Goal: Check status

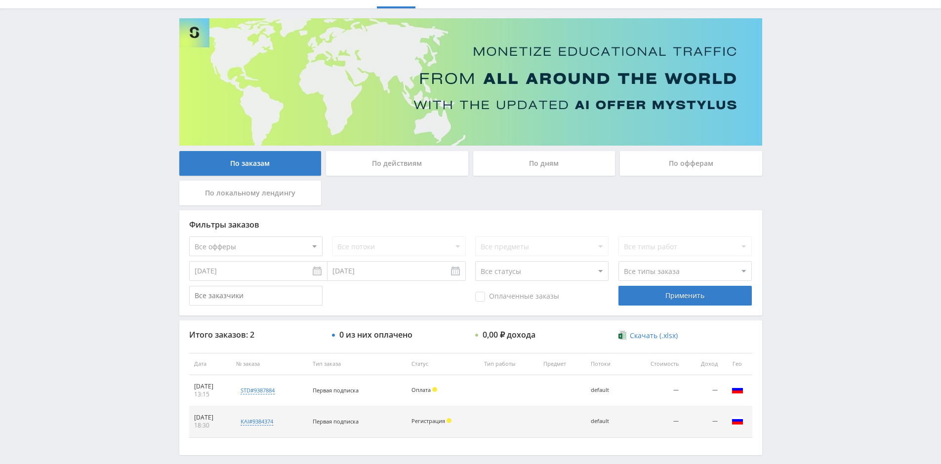
scroll to position [96, 0]
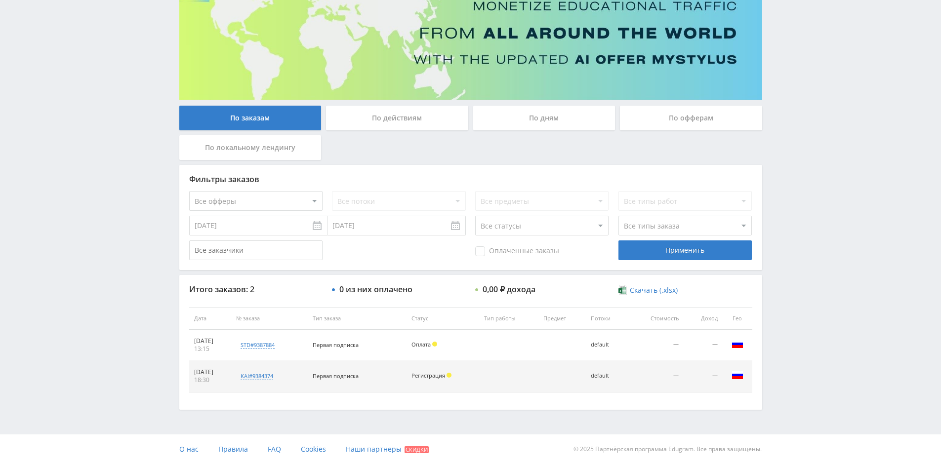
click at [824, 195] on div "Telegram-канал Инструменты База знаний Ваш менеджер: [PERSON_NAME] Online @edug…" at bounding box center [470, 184] width 941 height 560
click at [275, 345] on div "std#9387884" at bounding box center [257, 344] width 34 height 7
click at [409, 111] on div "По действиям" at bounding box center [397, 118] width 142 height 25
click at [0, 0] on input "По действиям" at bounding box center [0, 0] width 0 height 0
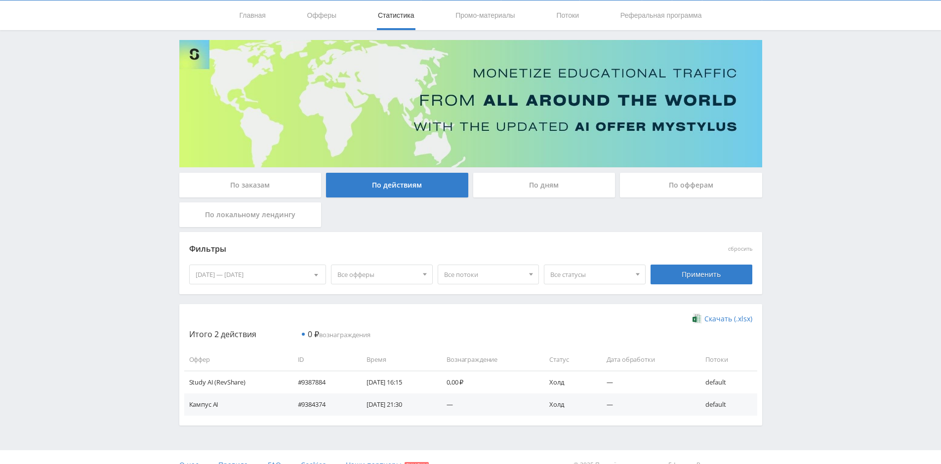
scroll to position [45, 0]
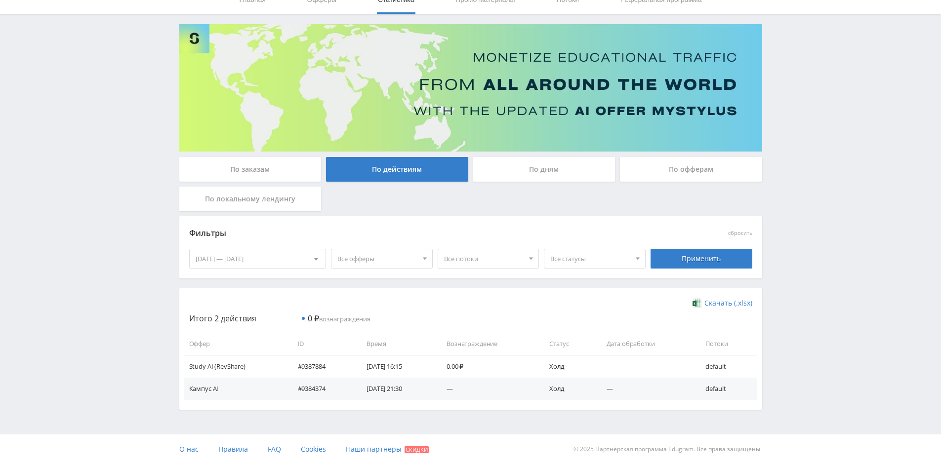
click at [514, 166] on div "По дням" at bounding box center [544, 169] width 142 height 25
click at [0, 0] on input "По дням" at bounding box center [0, 0] width 0 height 0
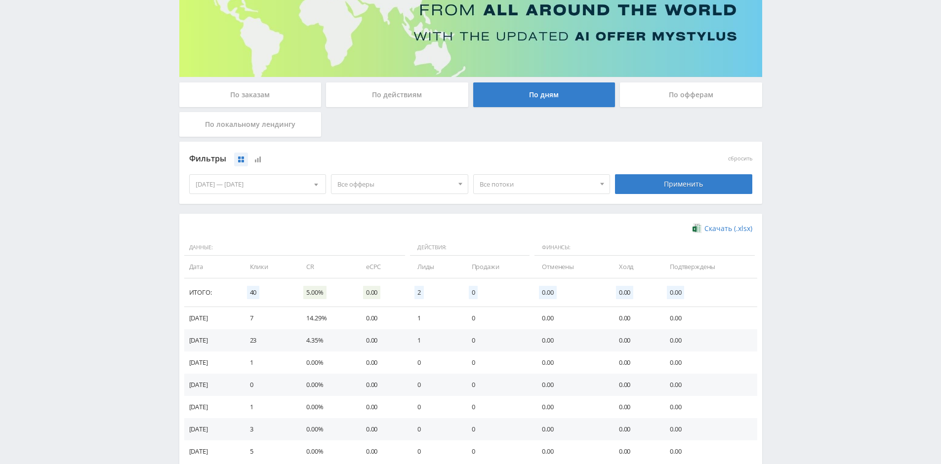
scroll to position [148, 0]
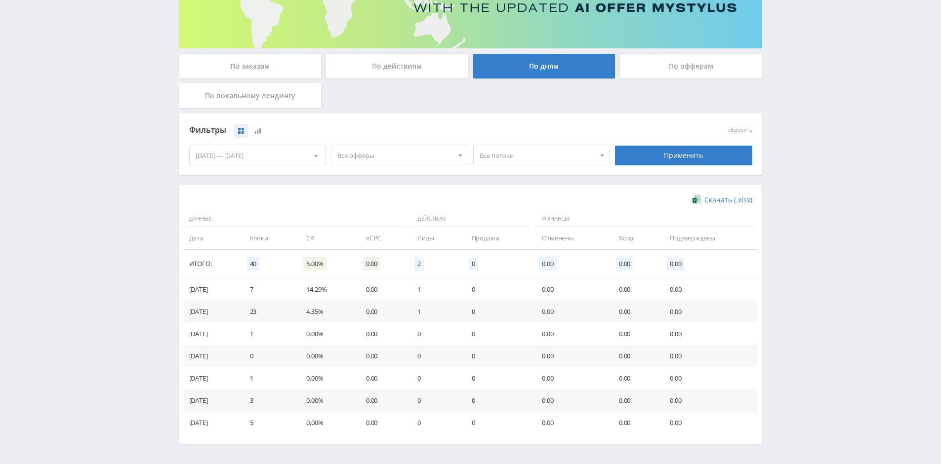
click at [675, 69] on div "По офферам" at bounding box center [691, 66] width 142 height 25
click at [0, 0] on input "По офферам" at bounding box center [0, 0] width 0 height 0
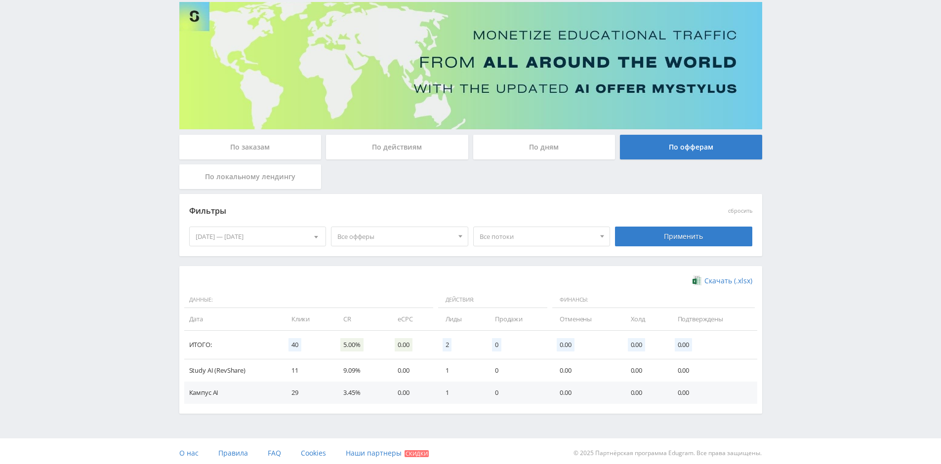
scroll to position [71, 0]
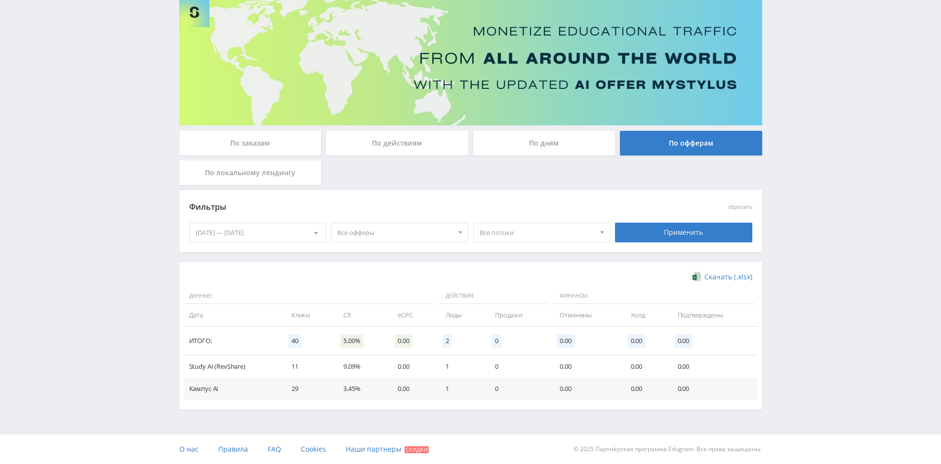
click at [258, 179] on div "По локальному лендингу" at bounding box center [250, 172] width 142 height 25
click at [0, 0] on input "По локальному лендингу" at bounding box center [0, 0] width 0 height 0
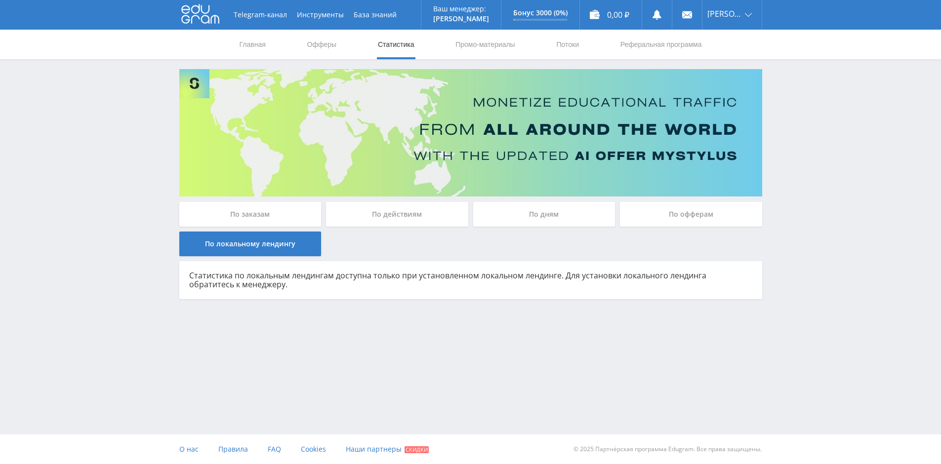
scroll to position [0, 0]
click at [267, 210] on div "По заказам" at bounding box center [254, 214] width 142 height 25
click at [0, 0] on input "По заказам" at bounding box center [0, 0] width 0 height 0
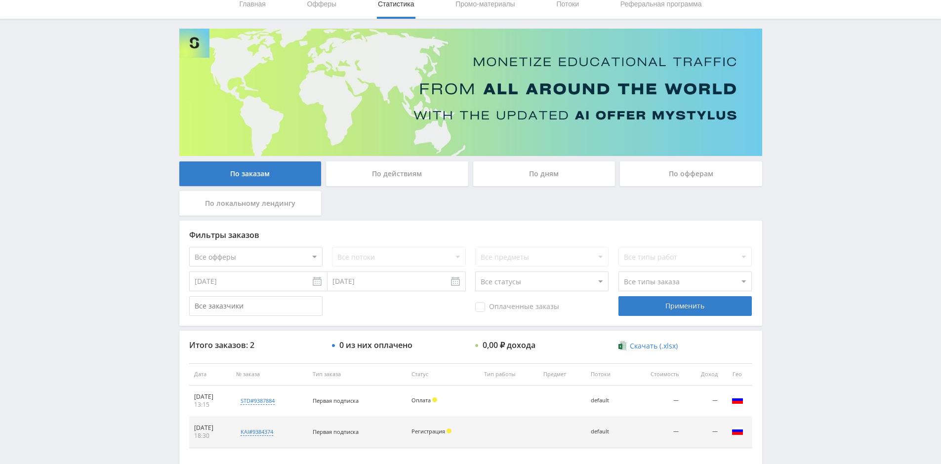
scroll to position [96, 0]
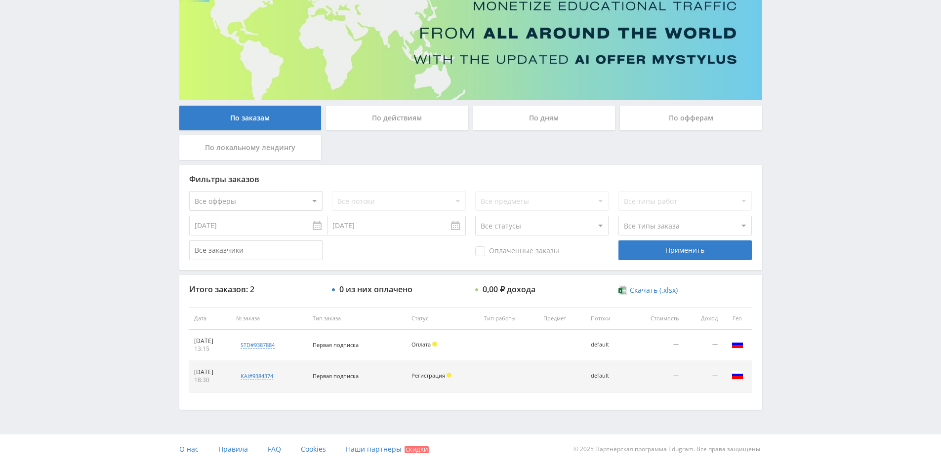
click at [404, 115] on div "По действиям" at bounding box center [397, 118] width 142 height 25
click at [0, 0] on input "По действиям" at bounding box center [0, 0] width 0 height 0
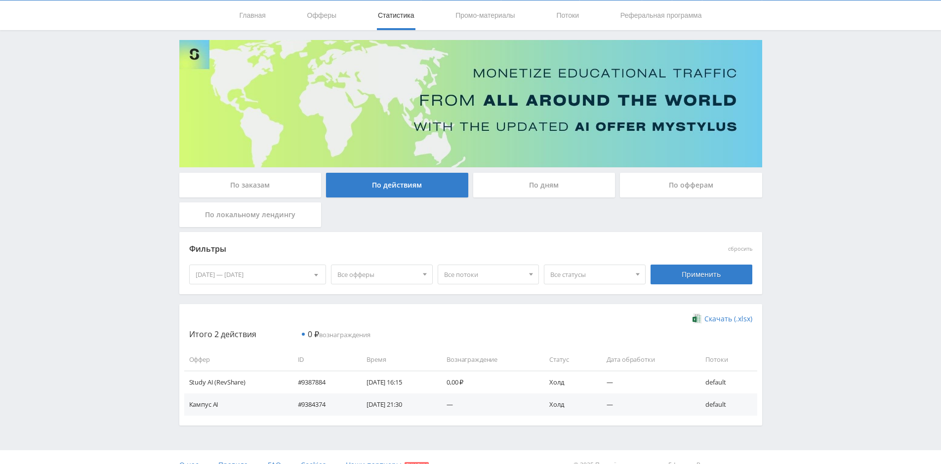
scroll to position [45, 0]
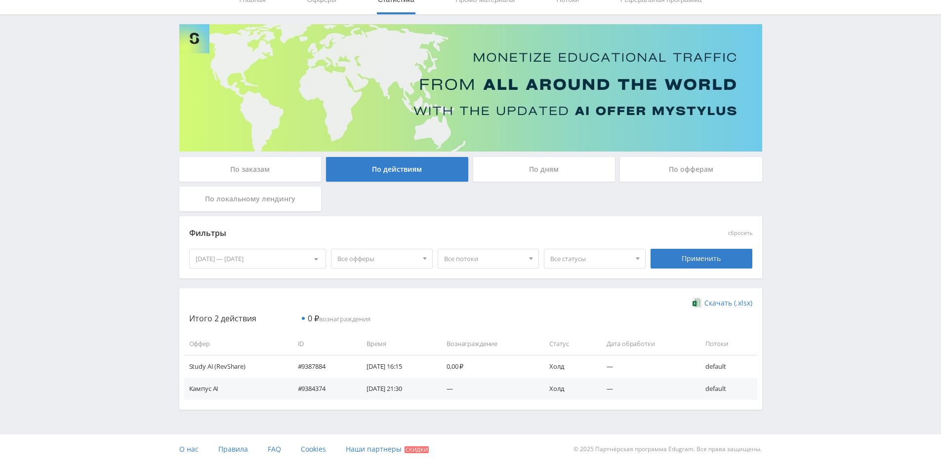
click at [519, 154] on div "По заказам По действиям По дням По офферам По локальному лендингу Фильтры сброс…" at bounding box center [470, 217] width 592 height 386
click at [514, 169] on div "По дням" at bounding box center [544, 169] width 142 height 25
click at [0, 0] on input "По дням" at bounding box center [0, 0] width 0 height 0
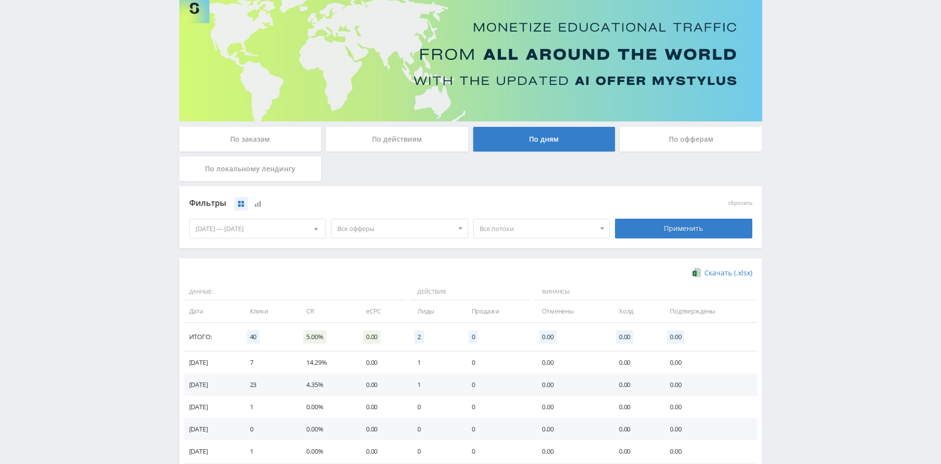
scroll to position [0, 0]
